Goal: Task Accomplishment & Management: Complete application form

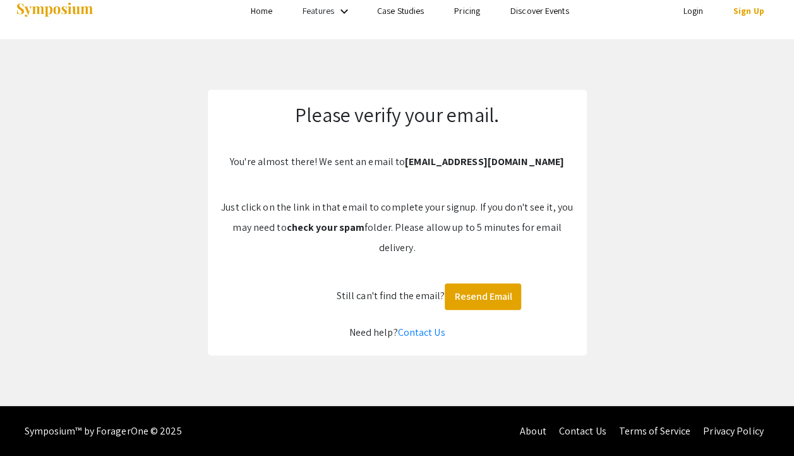
click at [698, 11] on link "Login" at bounding box center [693, 10] width 20 height 11
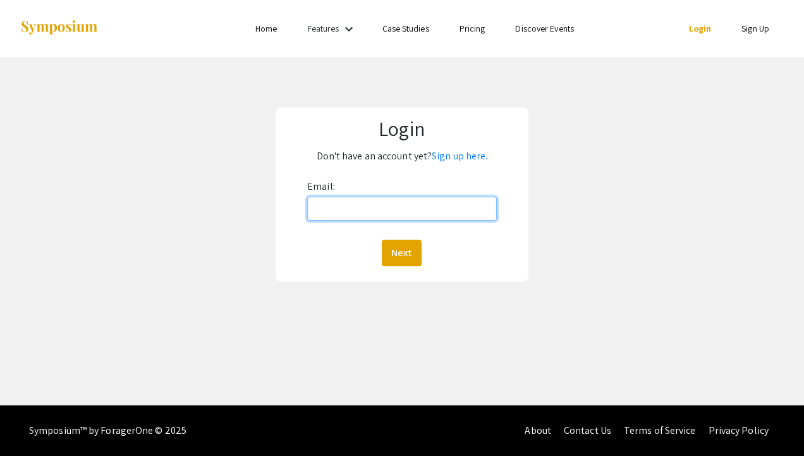
click at [344, 202] on input "Email:" at bounding box center [402, 209] width 190 height 24
type input "[EMAIL_ADDRESS][DOMAIN_NAME]"
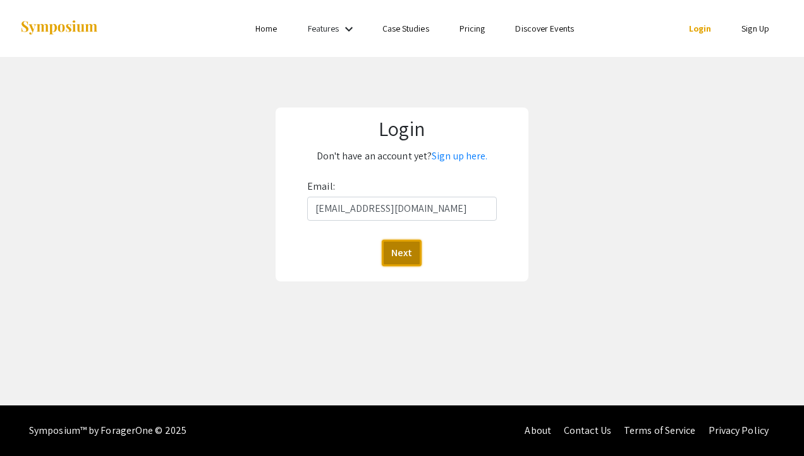
click at [403, 250] on button "Next" at bounding box center [402, 253] width 40 height 27
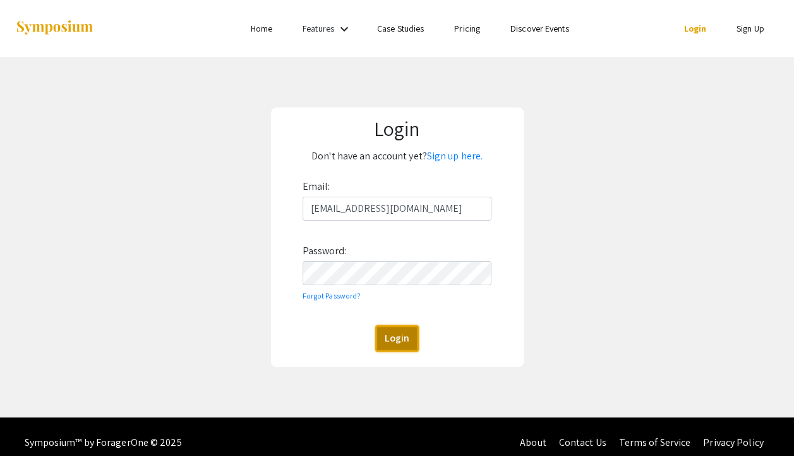
click at [403, 339] on button "Login" at bounding box center [397, 338] width 44 height 27
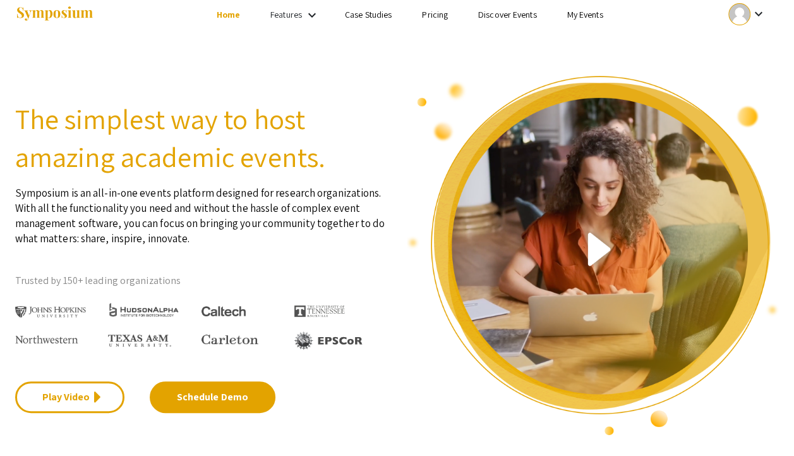
scroll to position [1, 0]
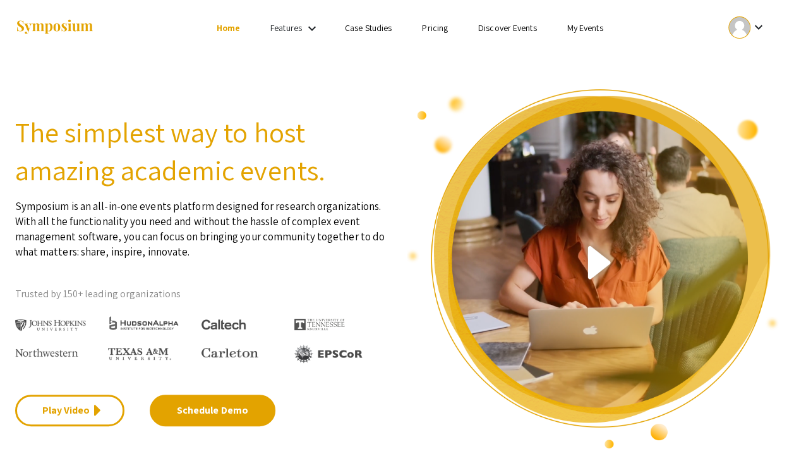
click at [589, 27] on link "My Events" at bounding box center [585, 27] width 36 height 11
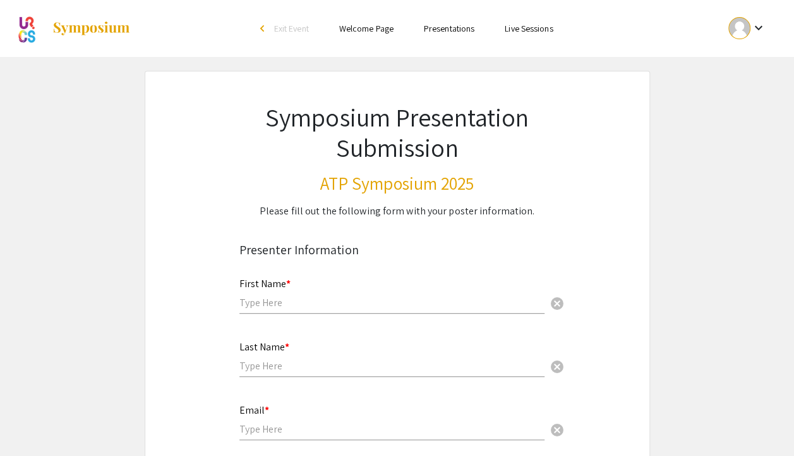
scroll to position [28, 0]
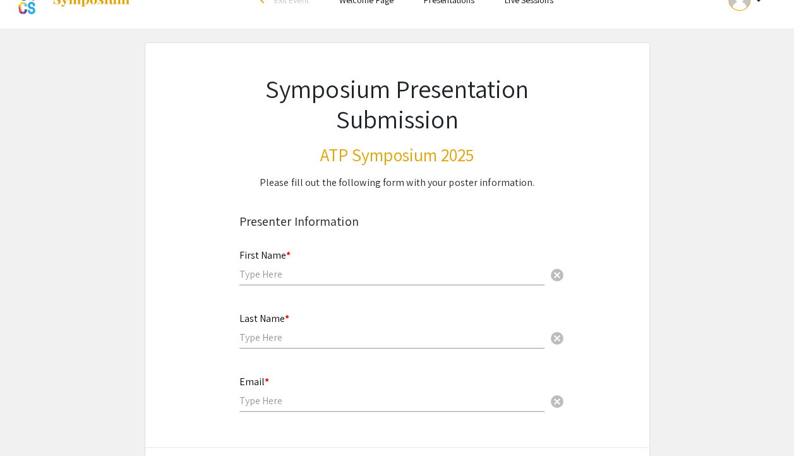
click at [275, 268] on input "text" at bounding box center [392, 273] width 305 height 13
type input "[PERSON_NAME]"
type input "[EMAIL_ADDRESS][DOMAIN_NAME]"
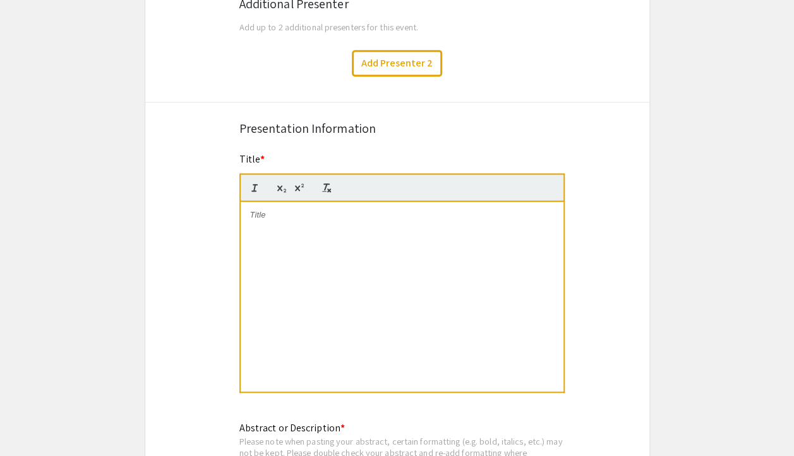
scroll to position [501, 0]
type input "[PERSON_NAME]"
click at [293, 233] on div at bounding box center [402, 296] width 323 height 190
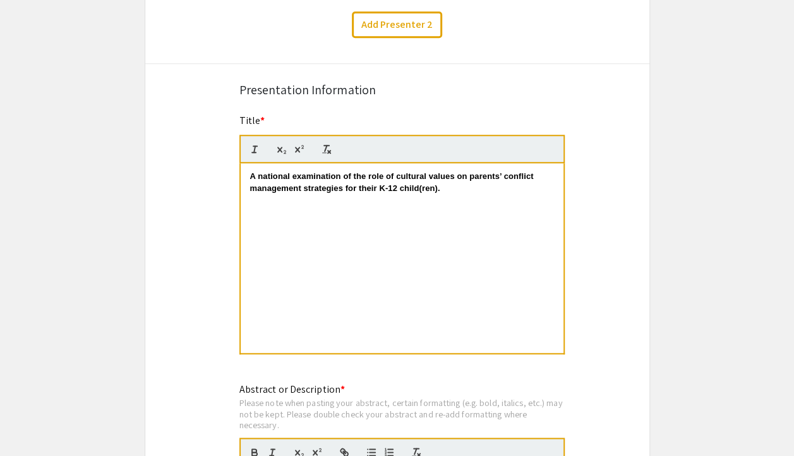
scroll to position [542, 0]
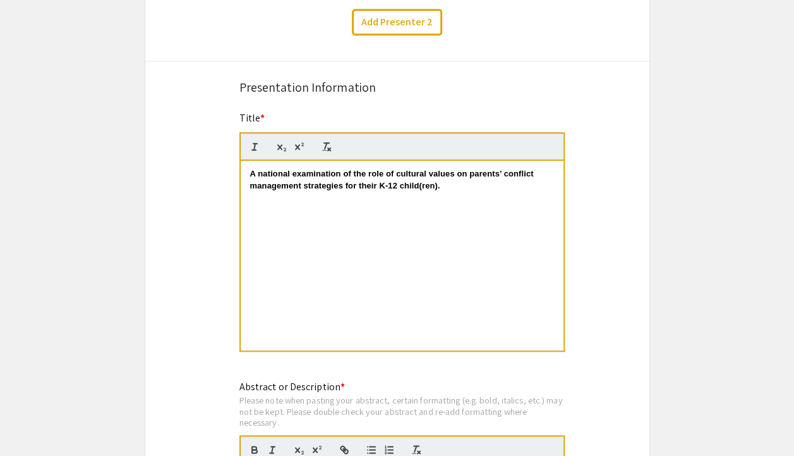
drag, startPoint x: 450, startPoint y: 187, endPoint x: 244, endPoint y: 179, distance: 206.2
click at [460, 188] on p "A national examination of the role of cultural values on parents’ conflict mana…" at bounding box center [402, 179] width 304 height 23
drag, startPoint x: 460, startPoint y: 188, endPoint x: 226, endPoint y: 165, distance: 235.0
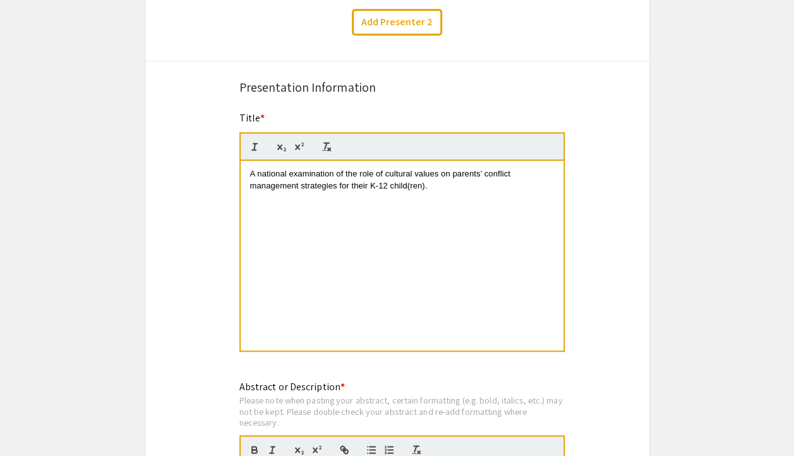
click at [434, 240] on div "A national examination of the role of cultural values on parents’ conflict mana…" at bounding box center [402, 256] width 323 height 190
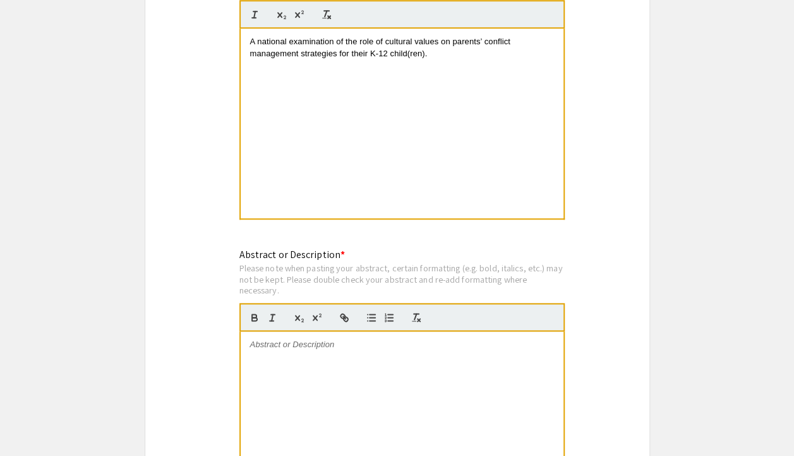
scroll to position [800, 0]
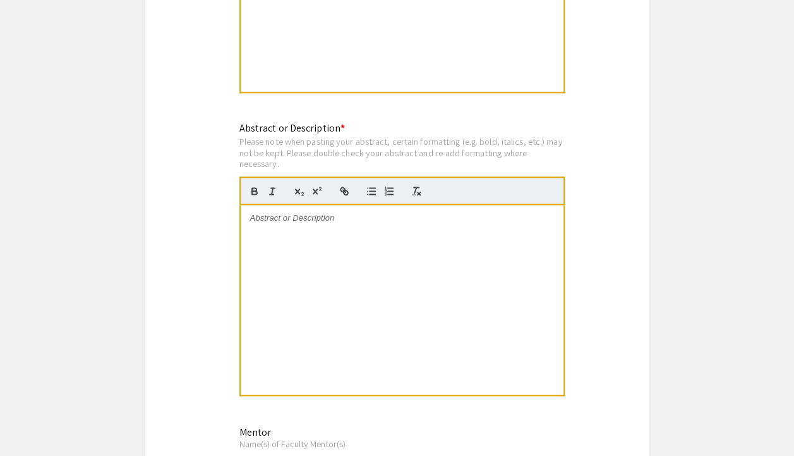
click at [285, 227] on div at bounding box center [402, 300] width 323 height 190
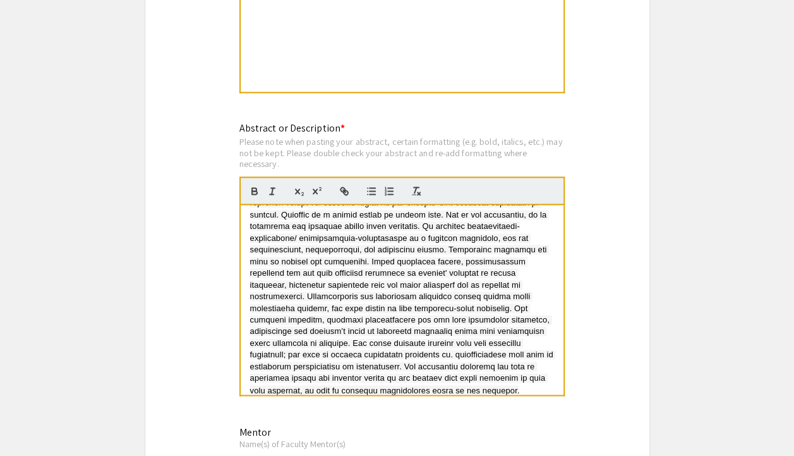
scroll to position [0, 0]
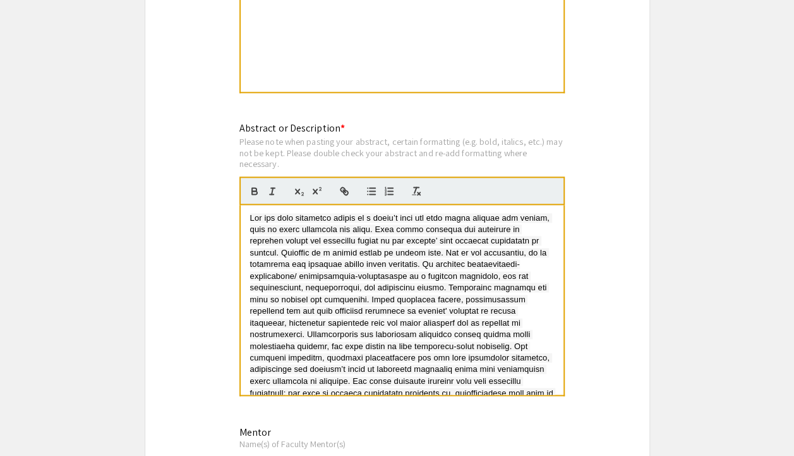
click at [432, 277] on span at bounding box center [403, 322] width 306 height 219
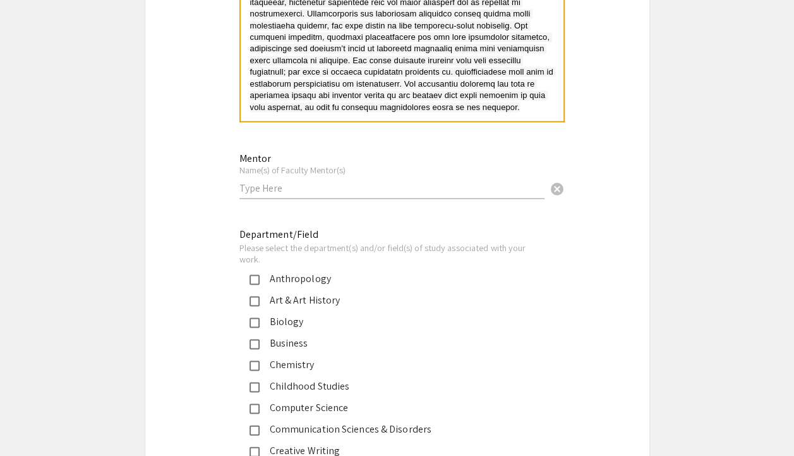
scroll to position [1076, 0]
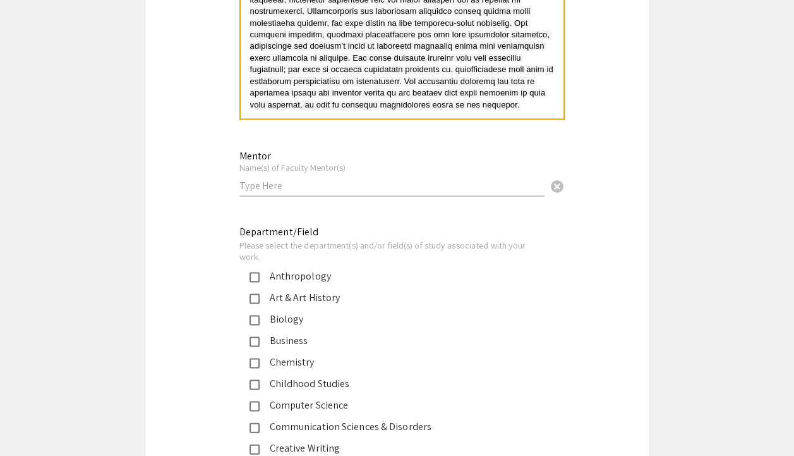
click at [309, 191] on input "text" at bounding box center [392, 184] width 305 height 13
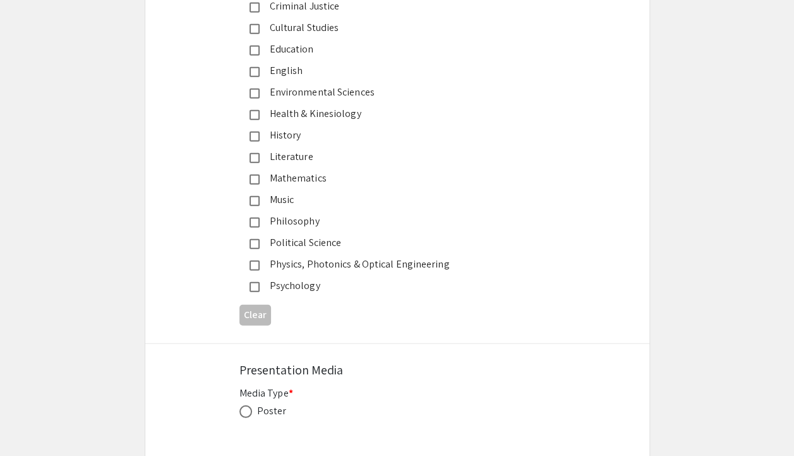
scroll to position [1546, 0]
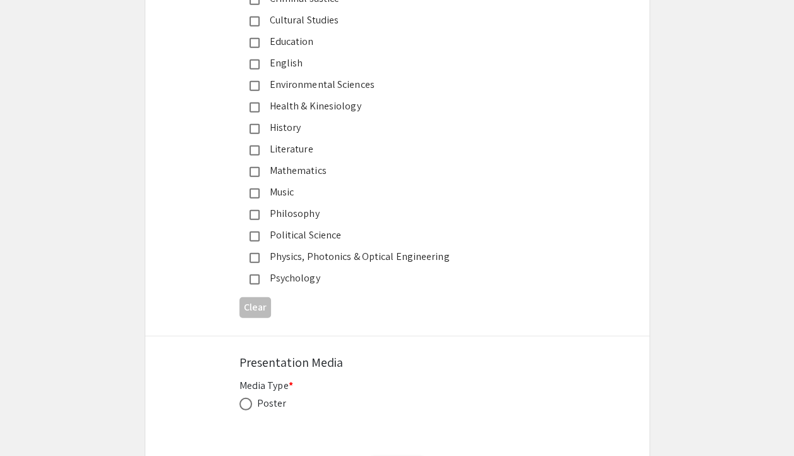
type input "[PERSON_NAME]"
click at [255, 276] on mat-pseudo-checkbox at bounding box center [255, 279] width 10 height 10
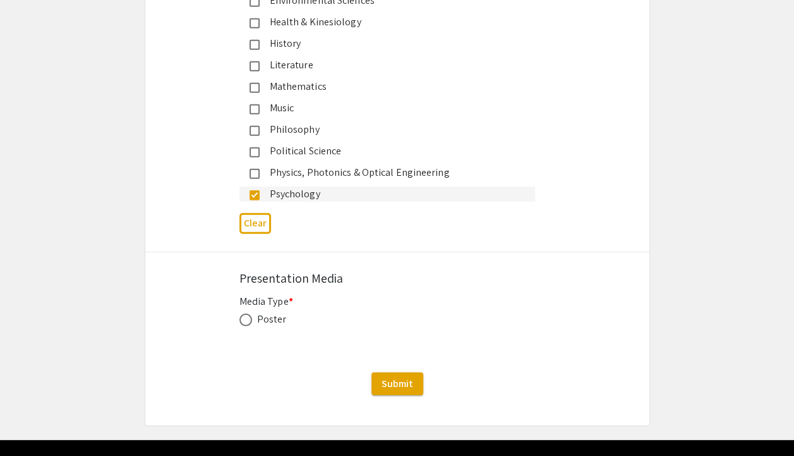
scroll to position [1631, 0]
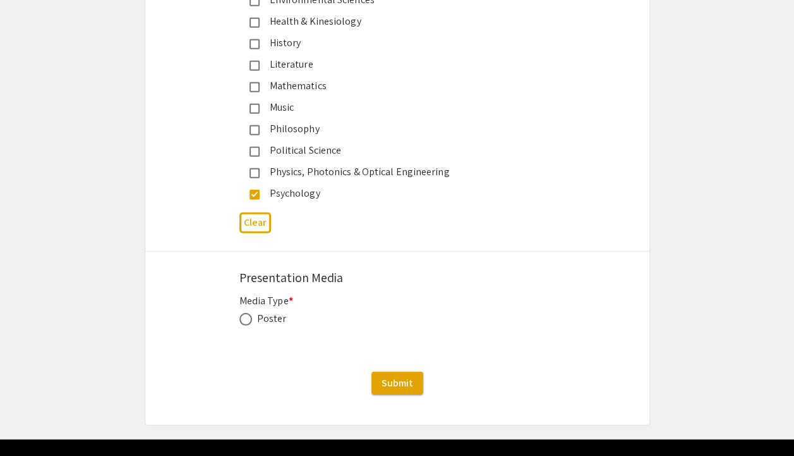
click at [245, 316] on span at bounding box center [246, 319] width 13 height 13
click at [245, 316] on input "radio" at bounding box center [246, 319] width 13 height 13
radio input "true"
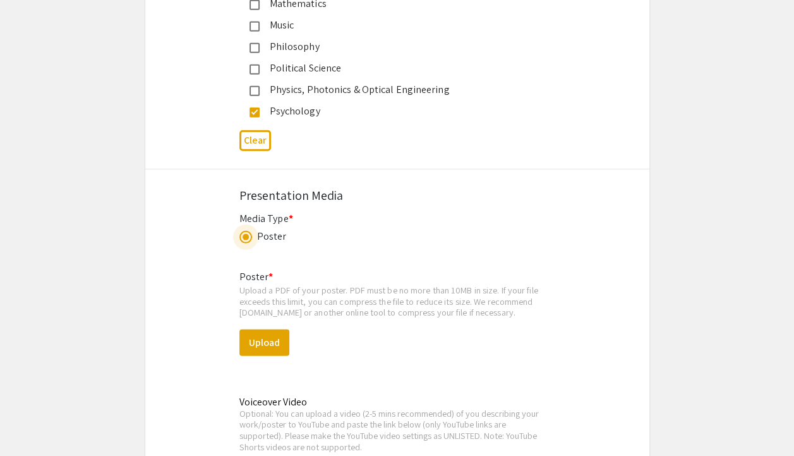
scroll to position [1721, 0]
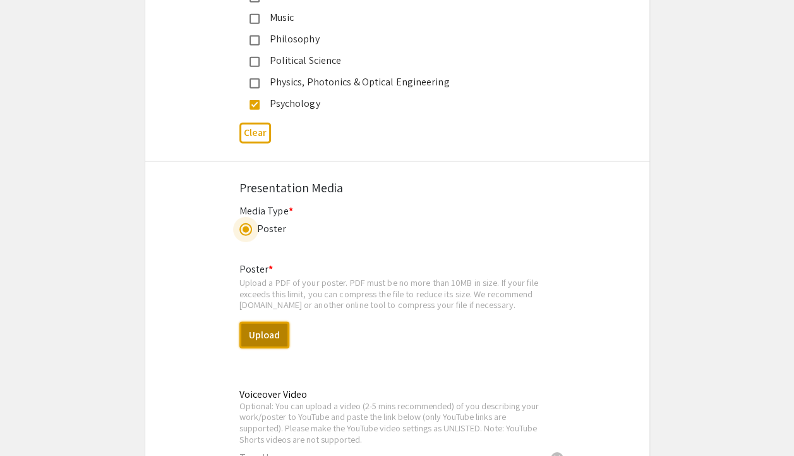
click at [261, 331] on button "Upload" at bounding box center [265, 335] width 50 height 27
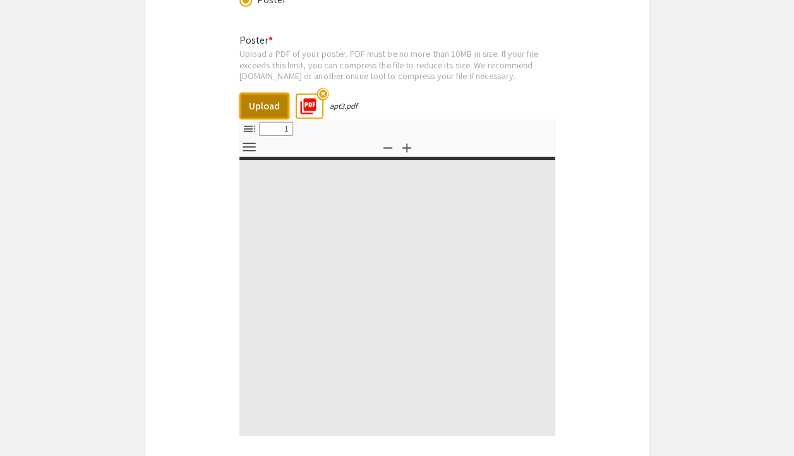
scroll to position [1951, 0]
select select "custom"
type input "0"
select select "custom"
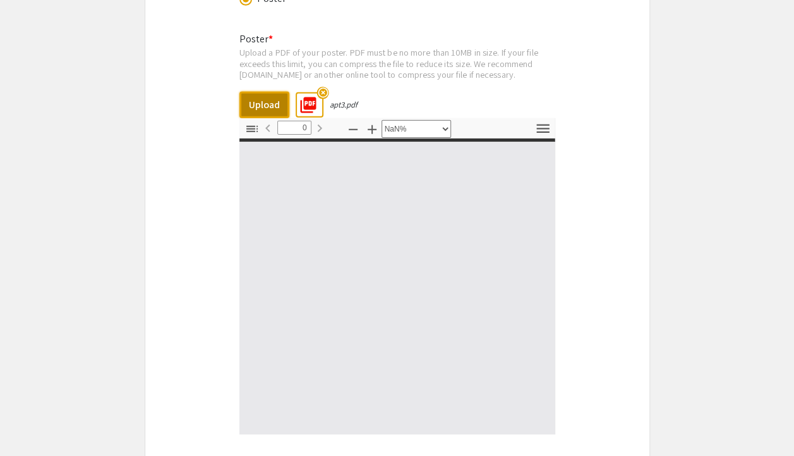
type input "1"
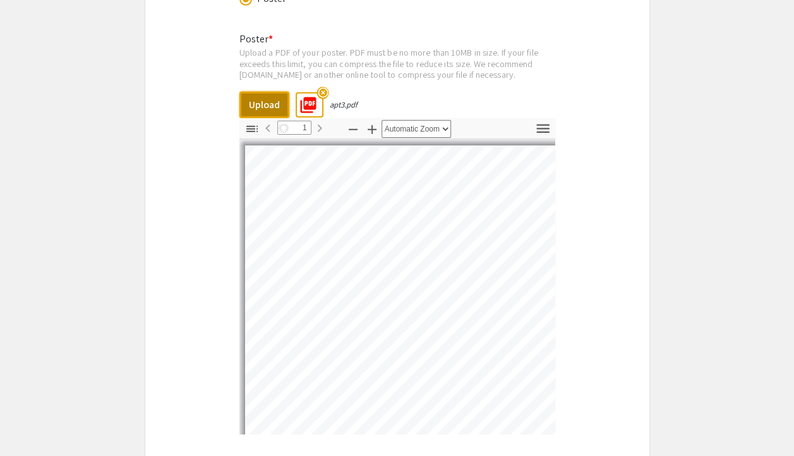
select select "auto"
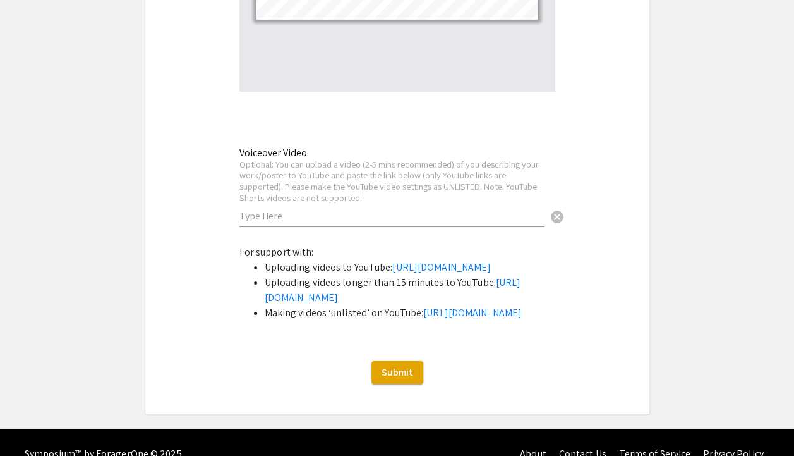
scroll to position [2354, 0]
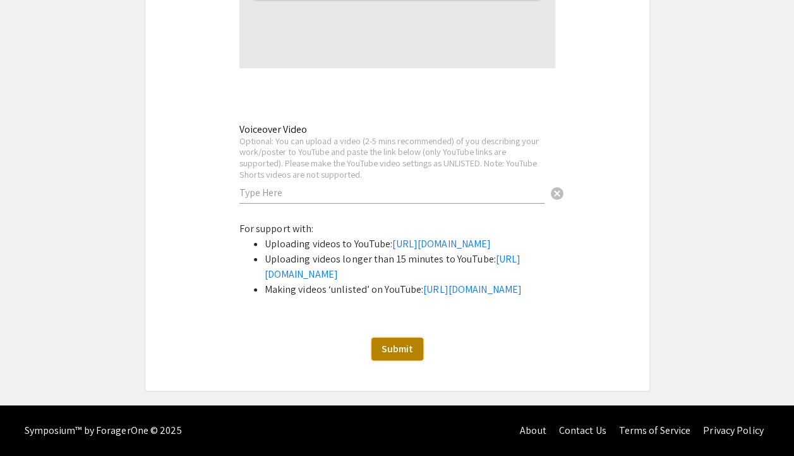
click at [408, 355] on span "Submit" at bounding box center [398, 348] width 32 height 13
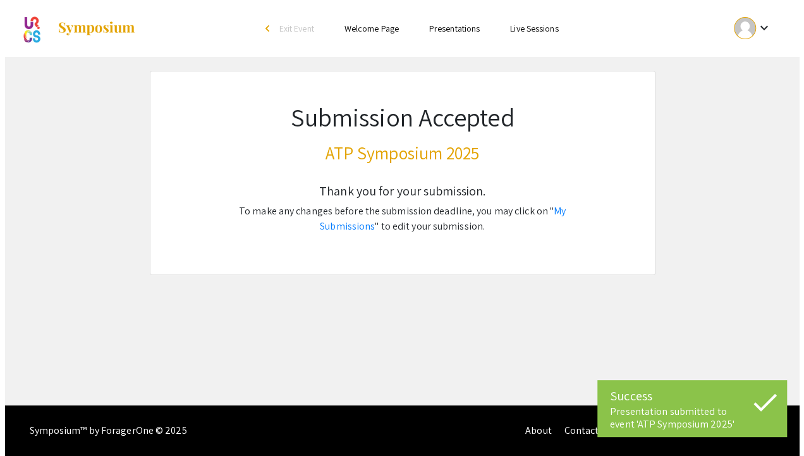
scroll to position [0, 0]
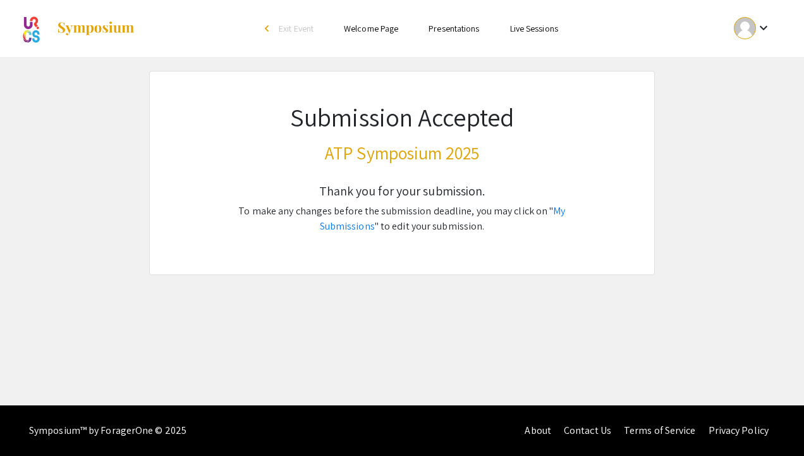
click at [544, 209] on link "My Submissions" at bounding box center [443, 218] width 246 height 28
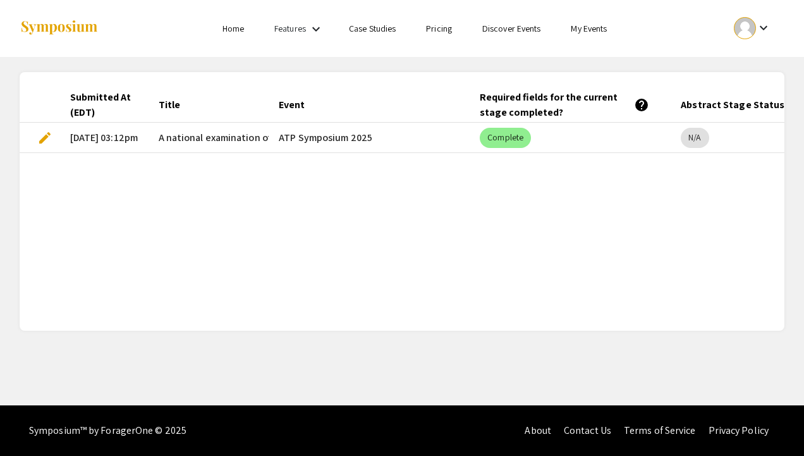
click at [48, 139] on span "edit" at bounding box center [44, 137] width 15 height 15
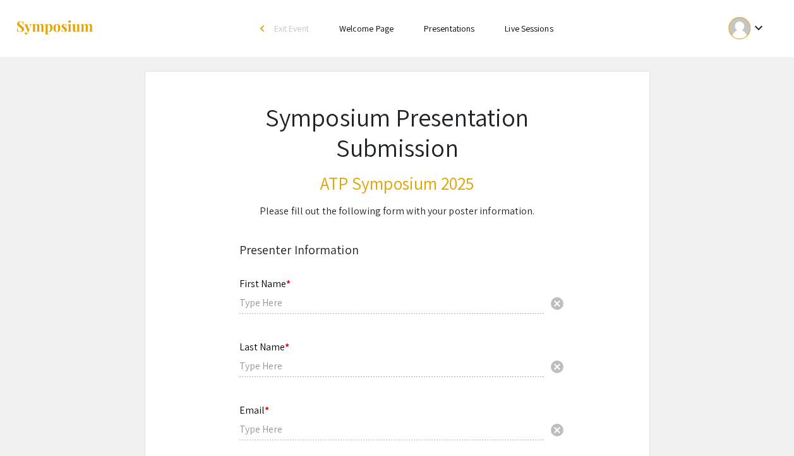
type input "Ollie"
type input "Carter"
type input "[EMAIL_ADDRESS][DOMAIN_NAME]"
type input "Dr. Waleed Jami"
radio input "true"
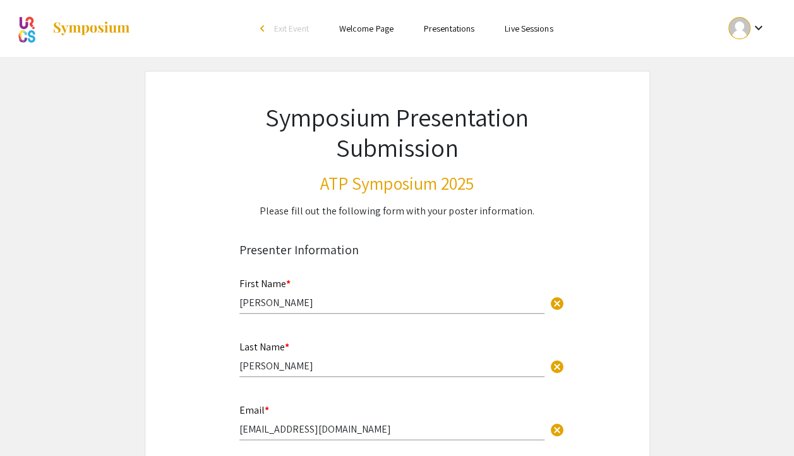
type input "0"
select select "custom"
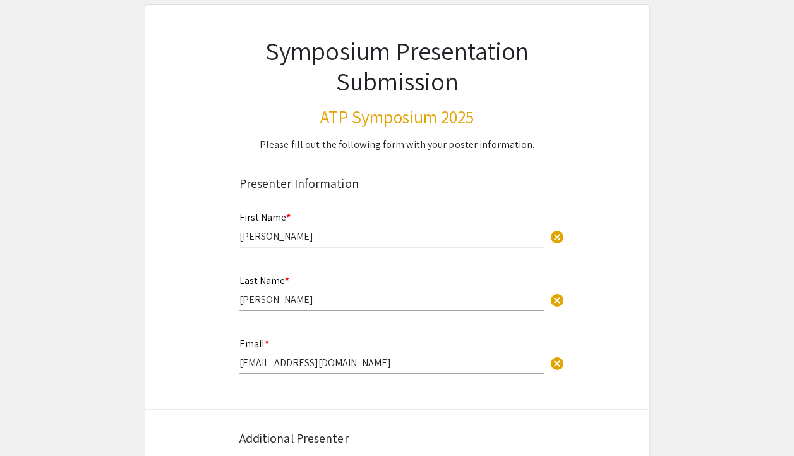
scroll to position [76, 0]
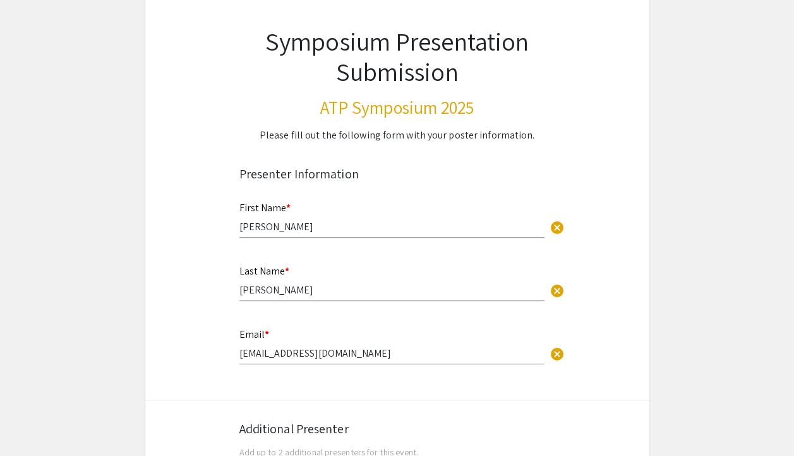
type input "1"
select select "auto"
